Goal: Task Accomplishment & Management: Manage account settings

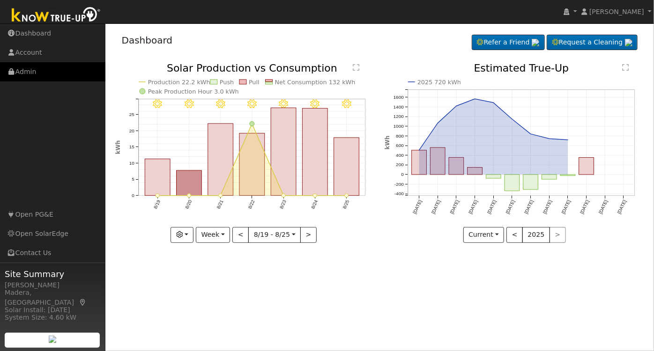
click at [23, 67] on link "Admin" at bounding box center [52, 71] width 105 height 19
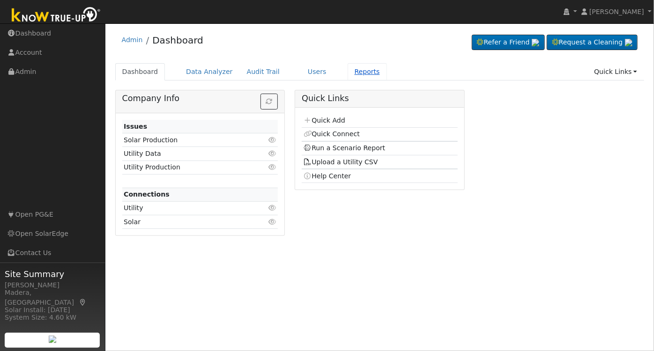
click at [350, 77] on link "Reports" at bounding box center [367, 71] width 39 height 17
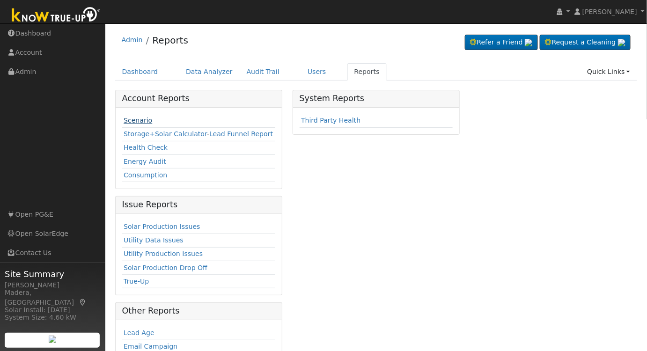
click at [135, 121] on link "Scenario" at bounding box center [138, 120] width 29 height 7
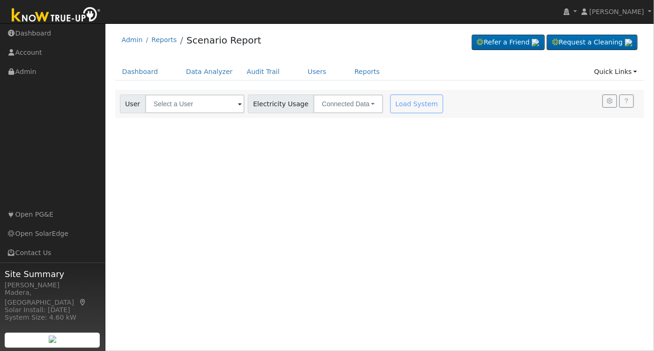
click at [179, 90] on div "User Account Select an Ac... Electricity Usage Connected Data Connected Data Es…" at bounding box center [379, 104] width 529 height 28
click at [183, 110] on input "text" at bounding box center [194, 104] width 99 height 19
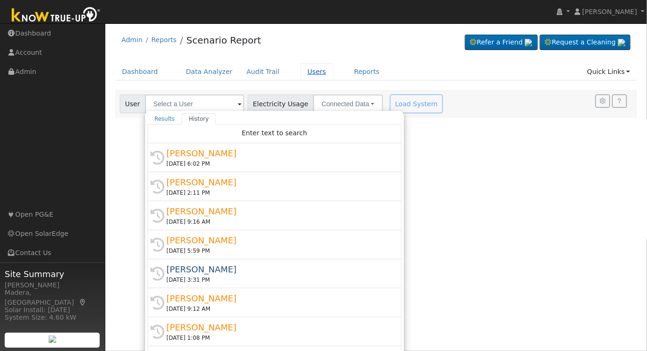
click at [301, 70] on link "Users" at bounding box center [317, 71] width 33 height 17
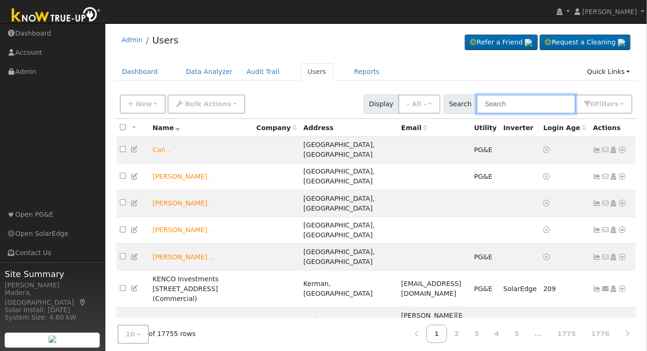
click at [511, 104] on input "text" at bounding box center [526, 104] width 99 height 19
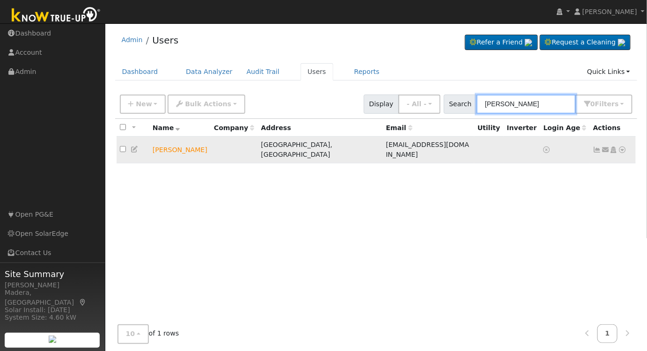
type input "[PERSON_NAME]"
click at [614, 147] on icon at bounding box center [614, 150] width 8 height 7
